Goal: Check status: Check status

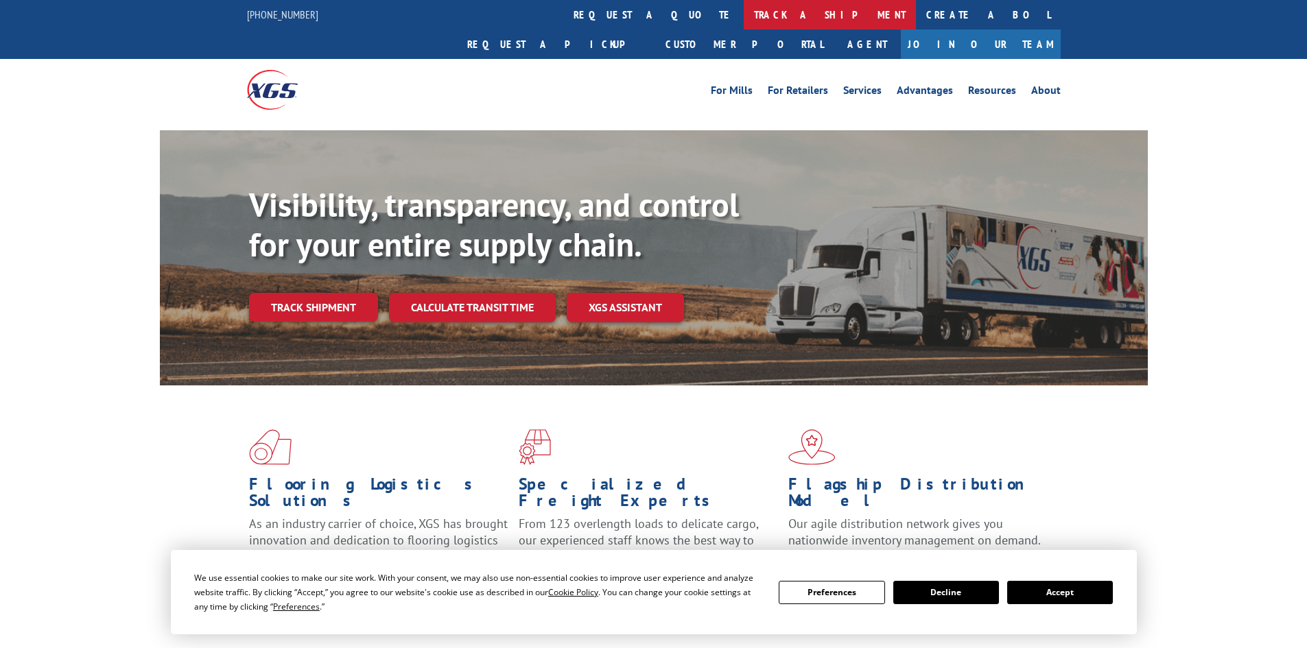
click at [743, 18] on link "track a shipment" at bounding box center [829, 14] width 172 height 29
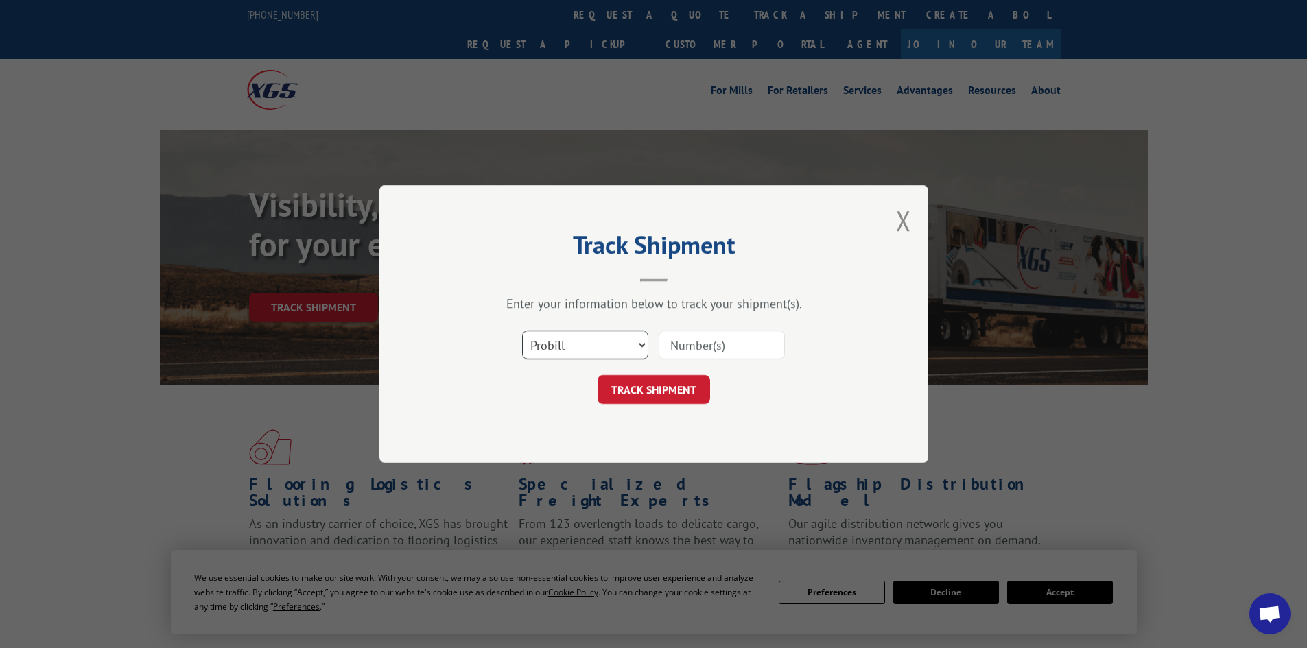
click at [593, 350] on select "Select category... Probill BOL PO" at bounding box center [585, 345] width 126 height 29
select select "bol"
click at [522, 331] on select "Select category... Probill BOL PO" at bounding box center [585, 345] width 126 height 29
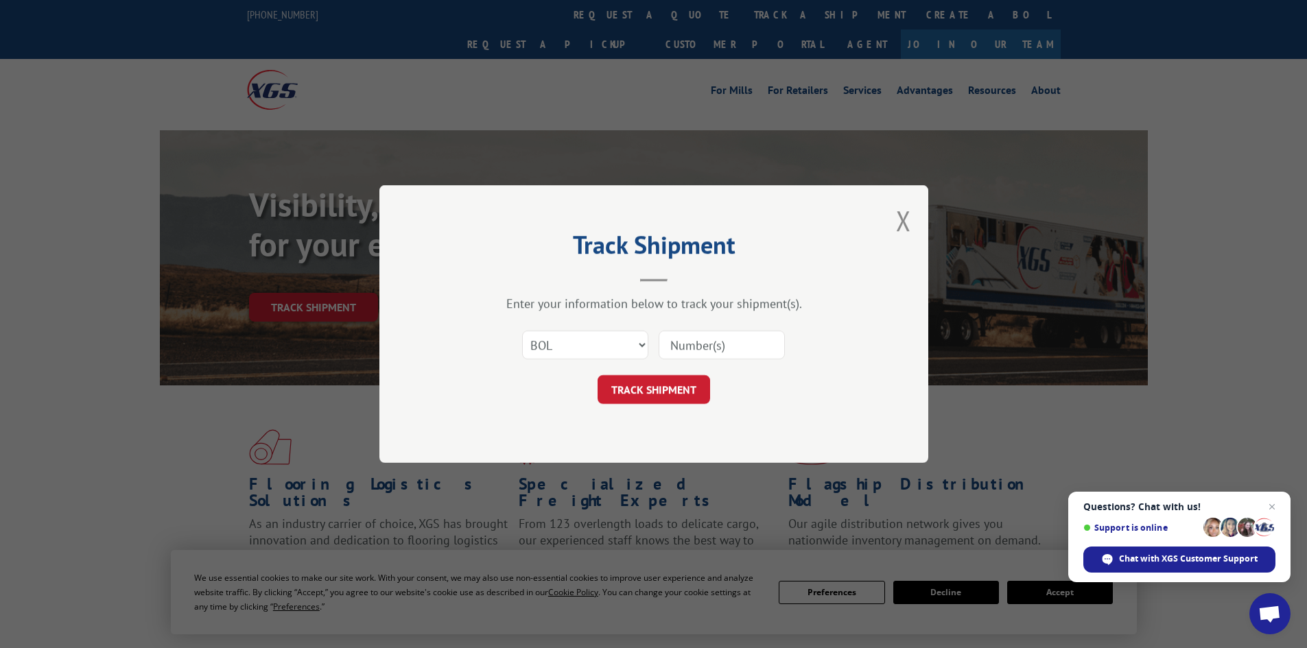
click at [692, 343] on input at bounding box center [721, 345] width 126 height 29
paste input "6010691"
type input "6010691"
click at [647, 394] on button "TRACK SHIPMENT" at bounding box center [653, 389] width 112 height 29
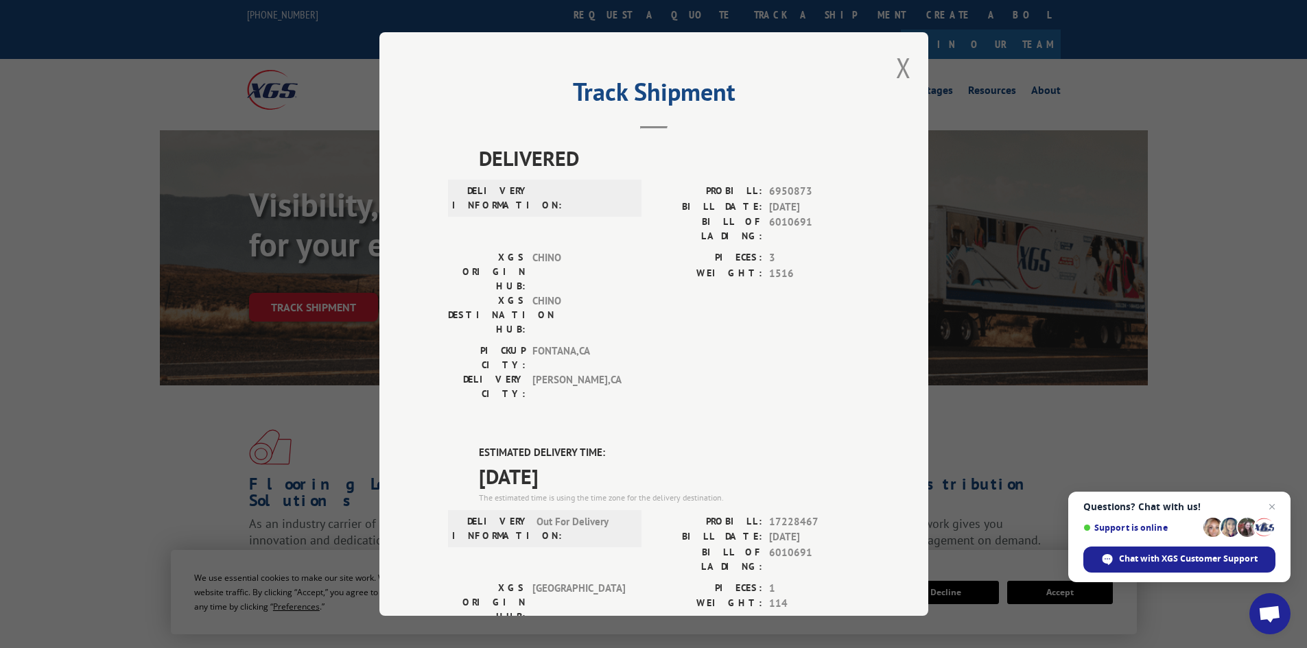
drag, startPoint x: 592, startPoint y: 396, endPoint x: 429, endPoint y: 371, distance: 165.1
click at [429, 371] on div "Track Shipment DELIVERED DELIVERY INFORMATION: PROBILL: 6950873 BILL DATE: [DAT…" at bounding box center [653, 324] width 549 height 584
copy div "ESTIMATED DELIVERY TIME: [DATE]"
